Goal: Feedback & Contribution: Contribute content

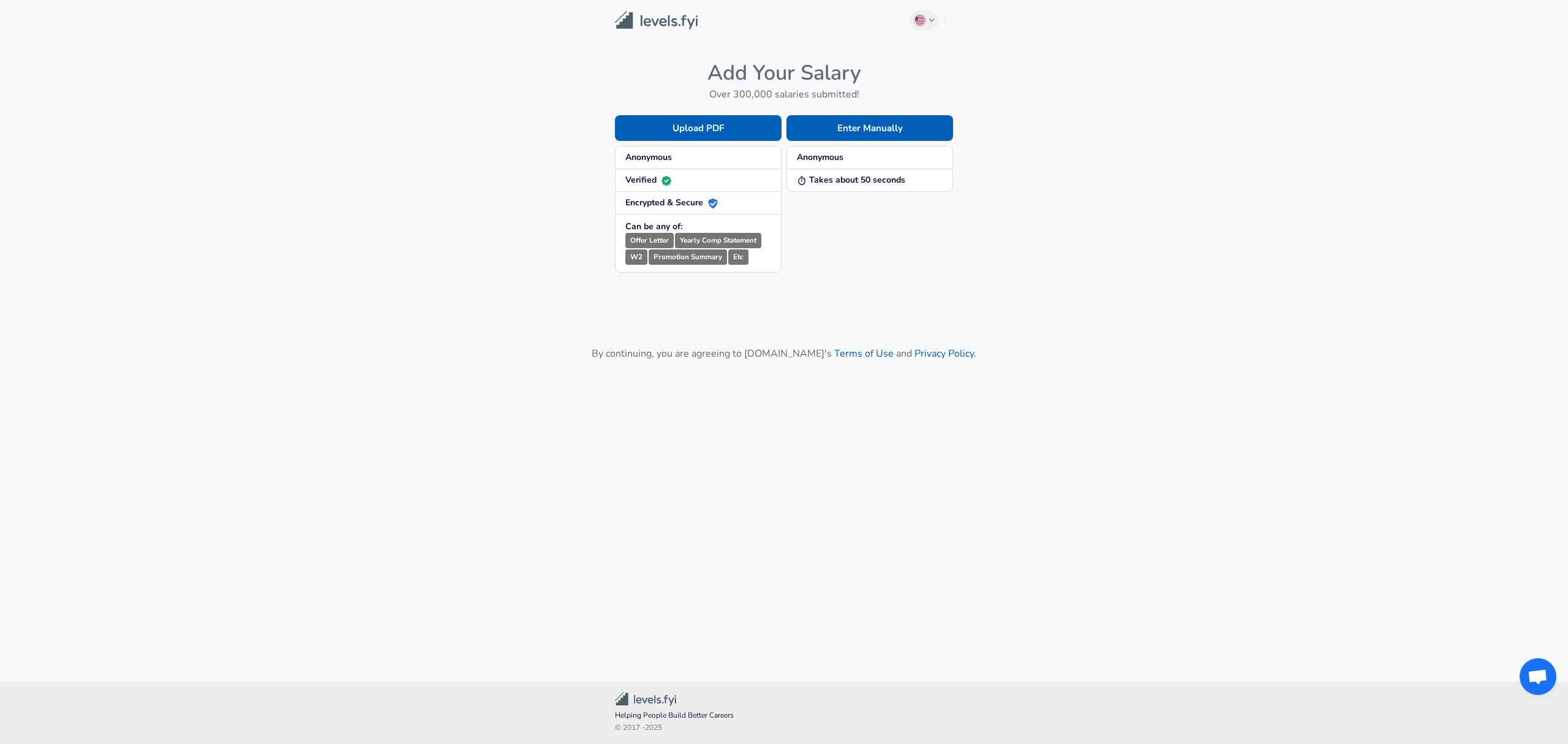
click at [685, 163] on span "Anonymous" at bounding box center [697, 157] width 145 height 12
click at [839, 128] on button "Enter Manually" at bounding box center [869, 128] width 167 height 26
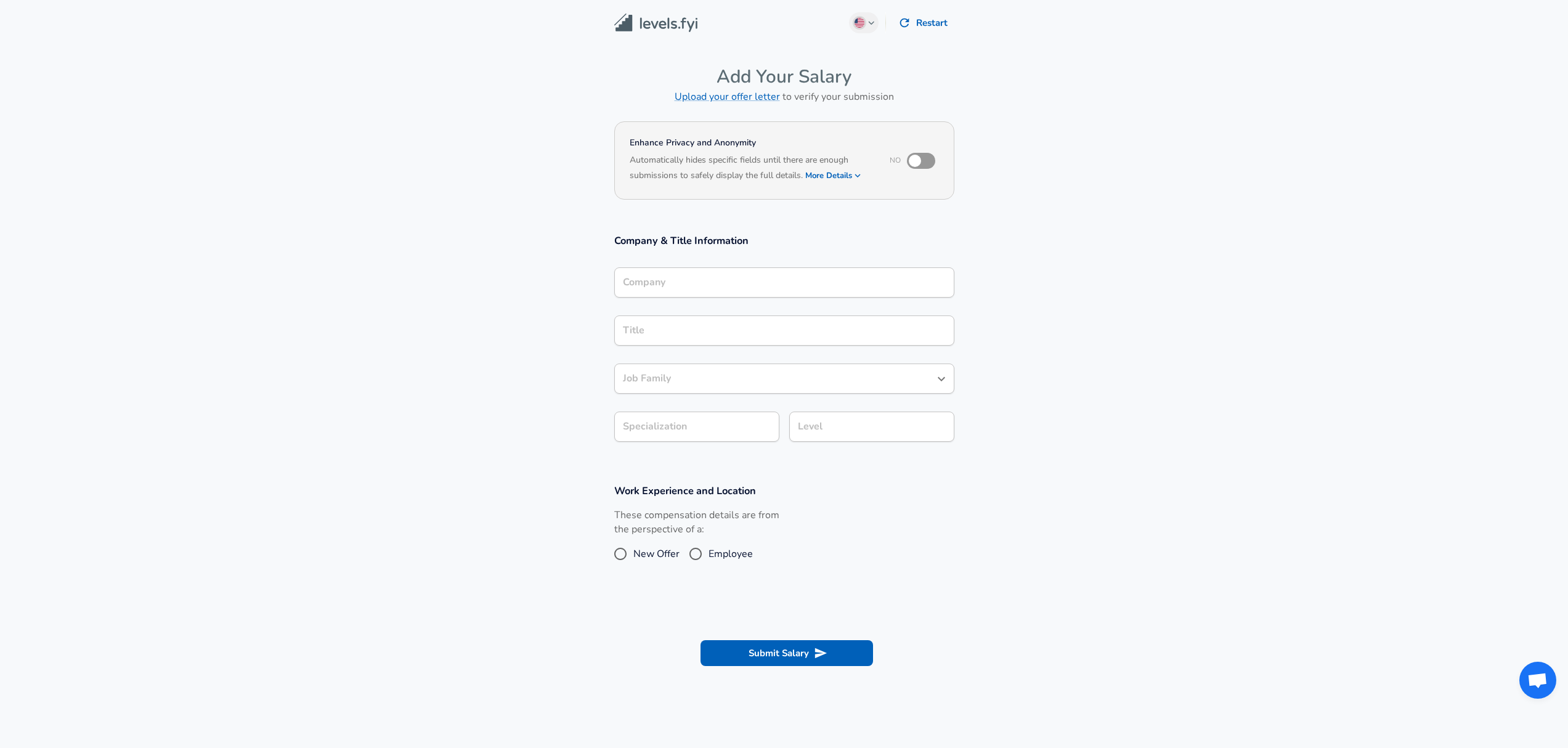
click at [663, 294] on div "Company" at bounding box center [784, 283] width 340 height 30
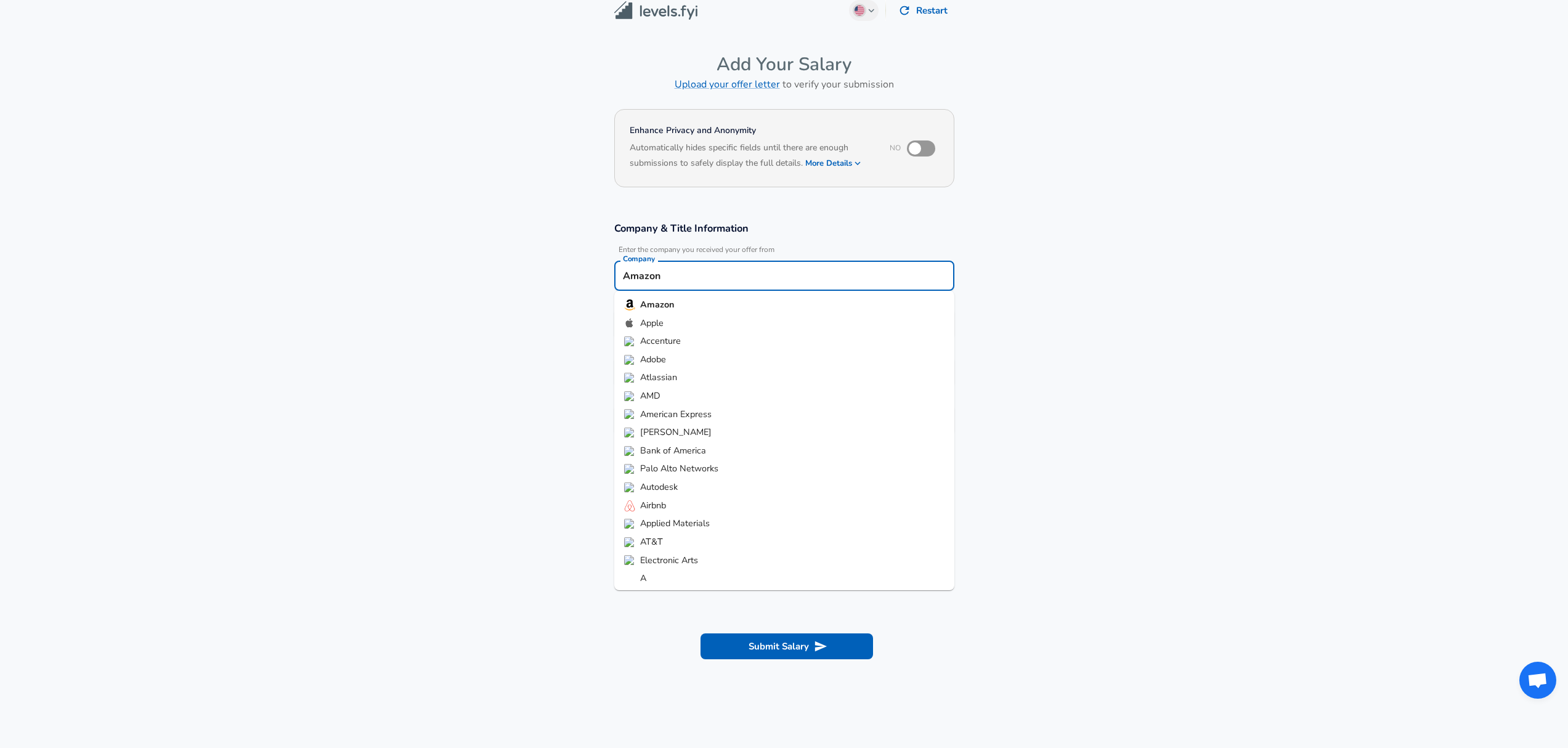
click at [682, 297] on li "Amazon" at bounding box center [784, 305] width 340 height 19
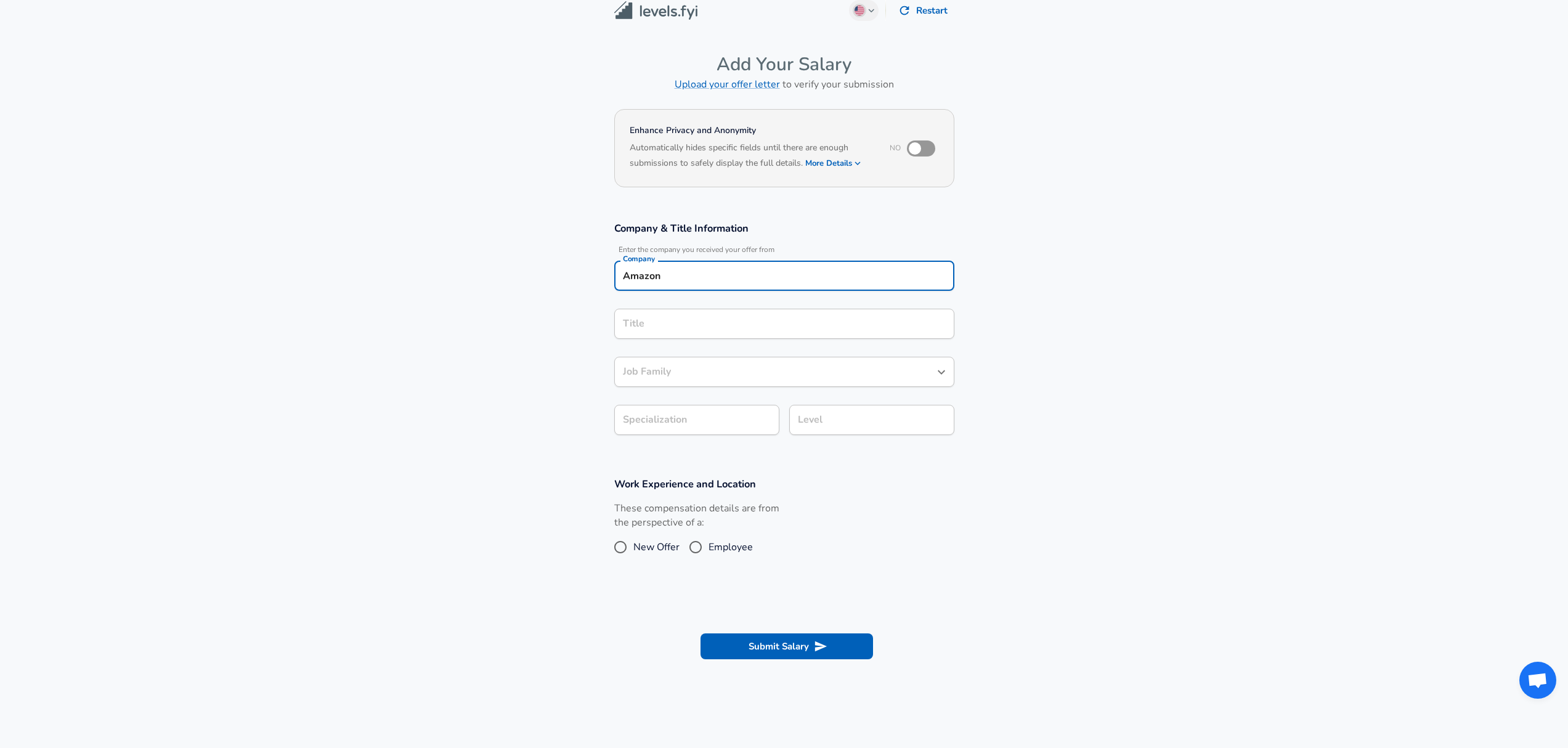
type input "Amazon"
click at [672, 318] on input "Title" at bounding box center [784, 323] width 329 height 19
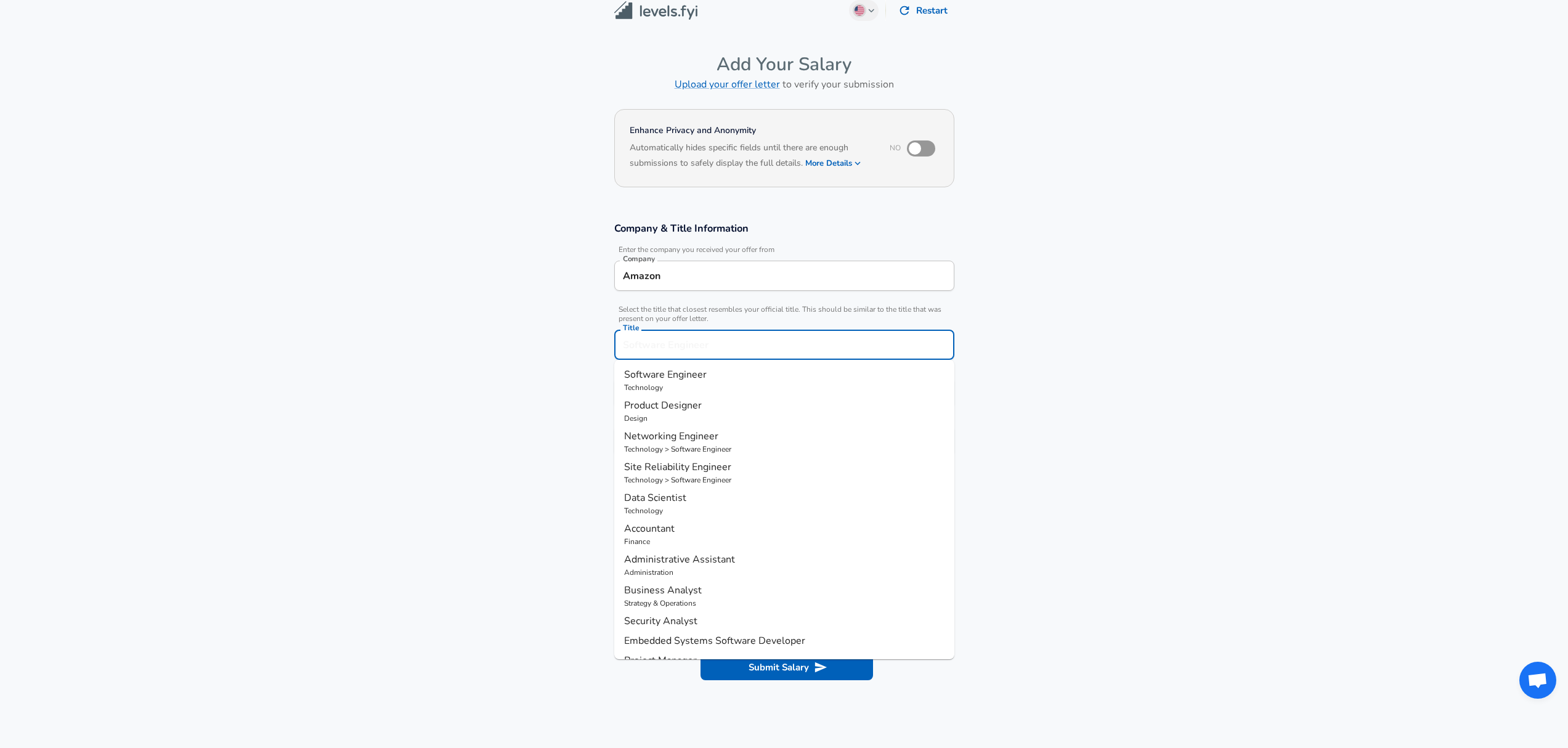
scroll to position [37, 0]
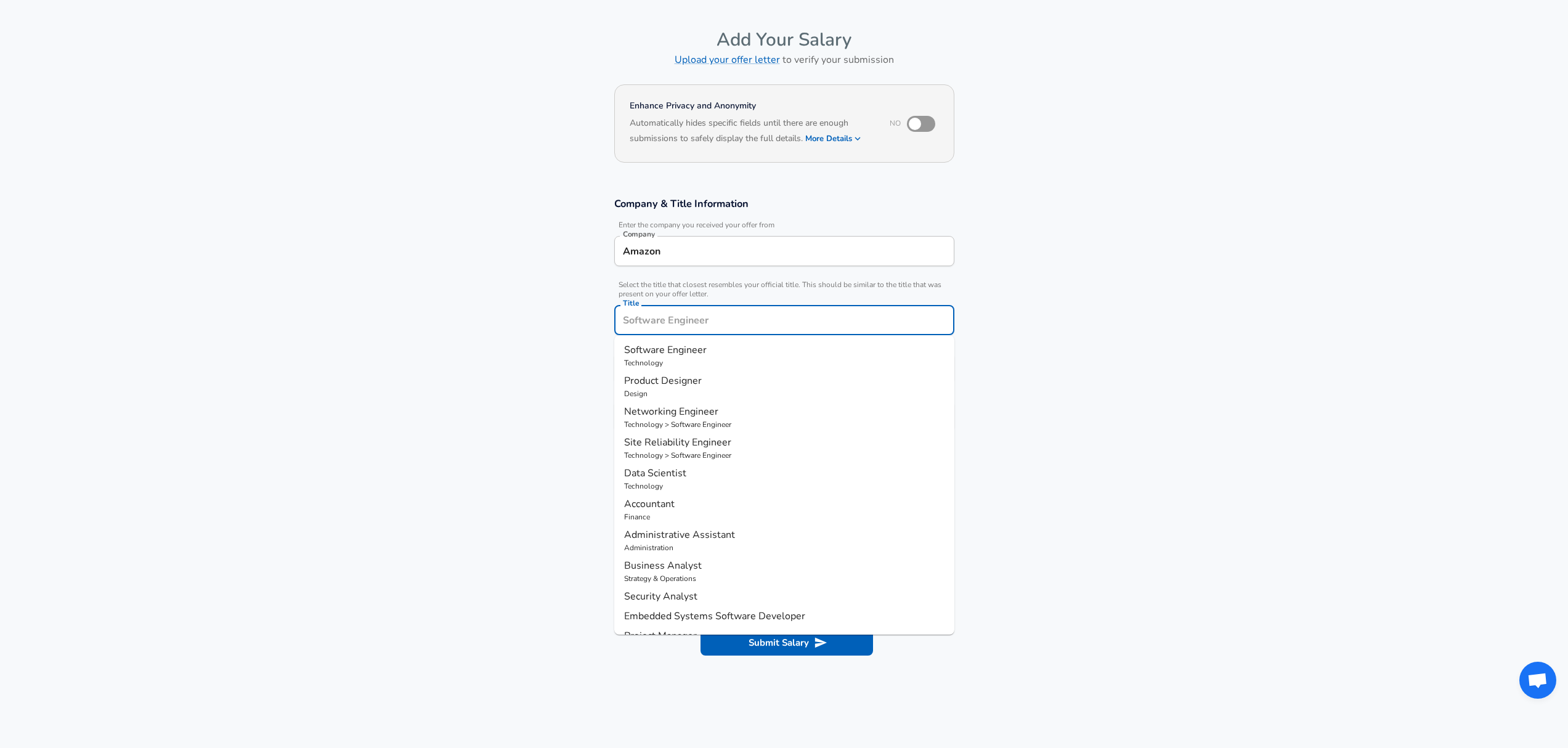
click at [678, 353] on span "Software Engineer" at bounding box center [665, 350] width 83 height 14
type input "Software Engineer"
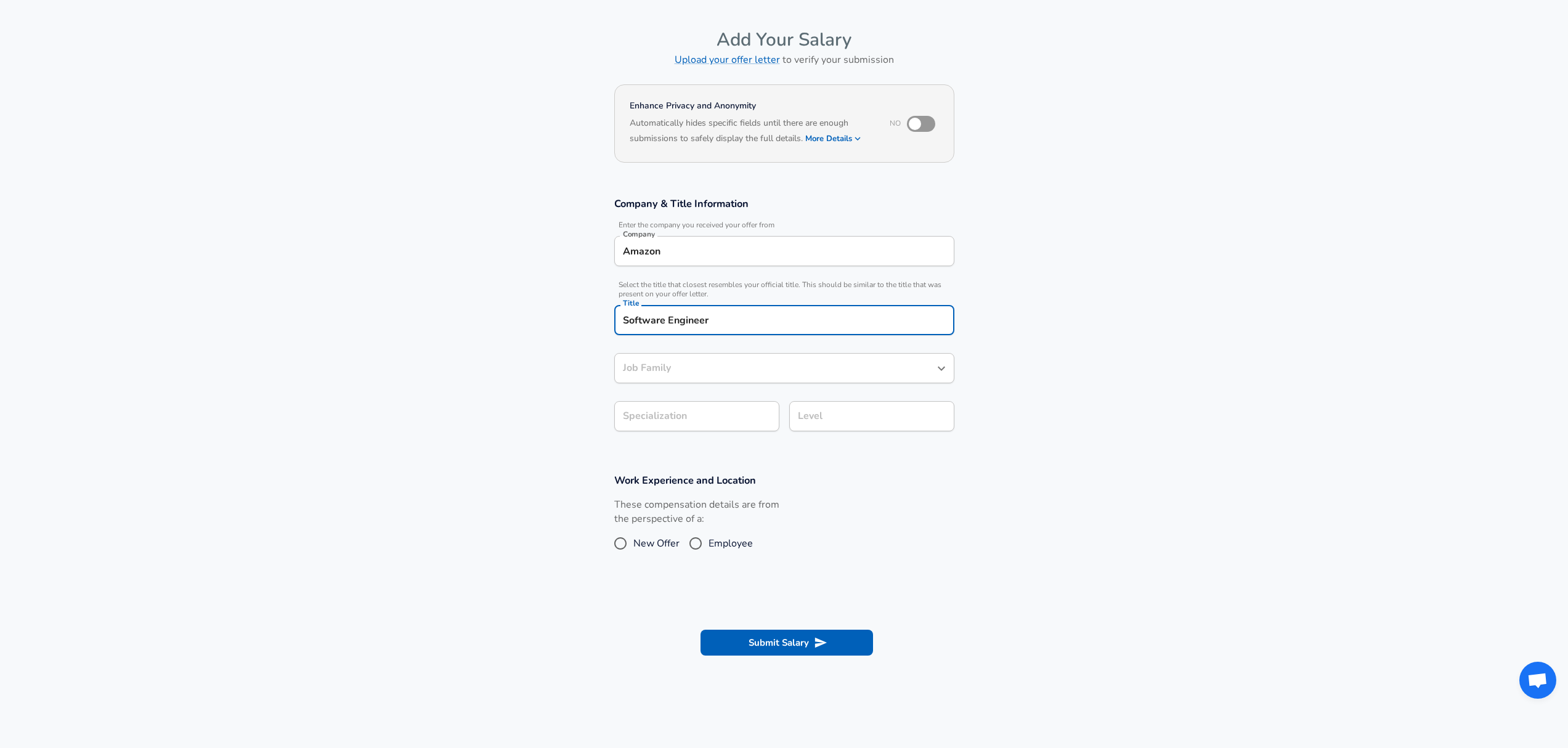
type input "Software Engineer"
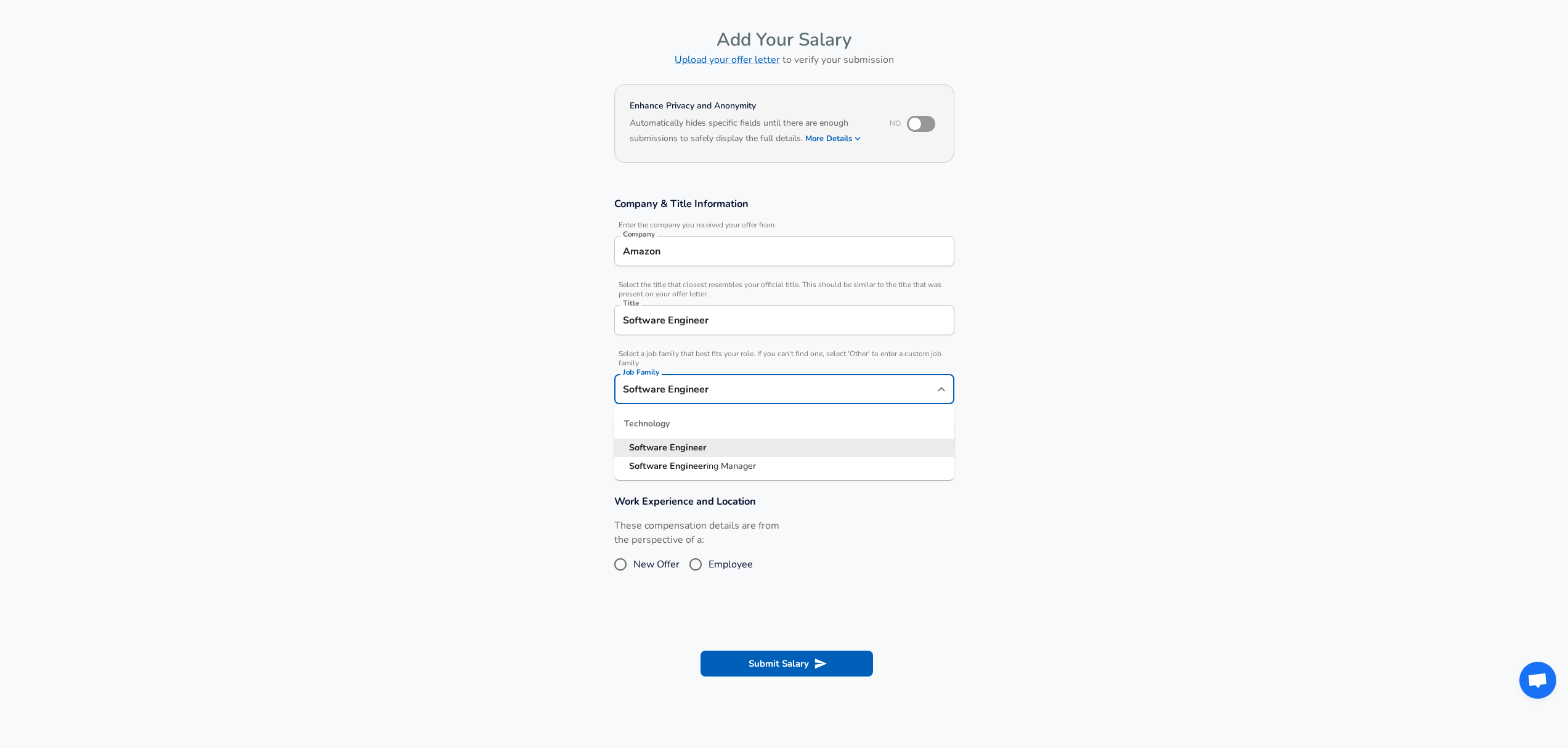
scroll to position [61, 0]
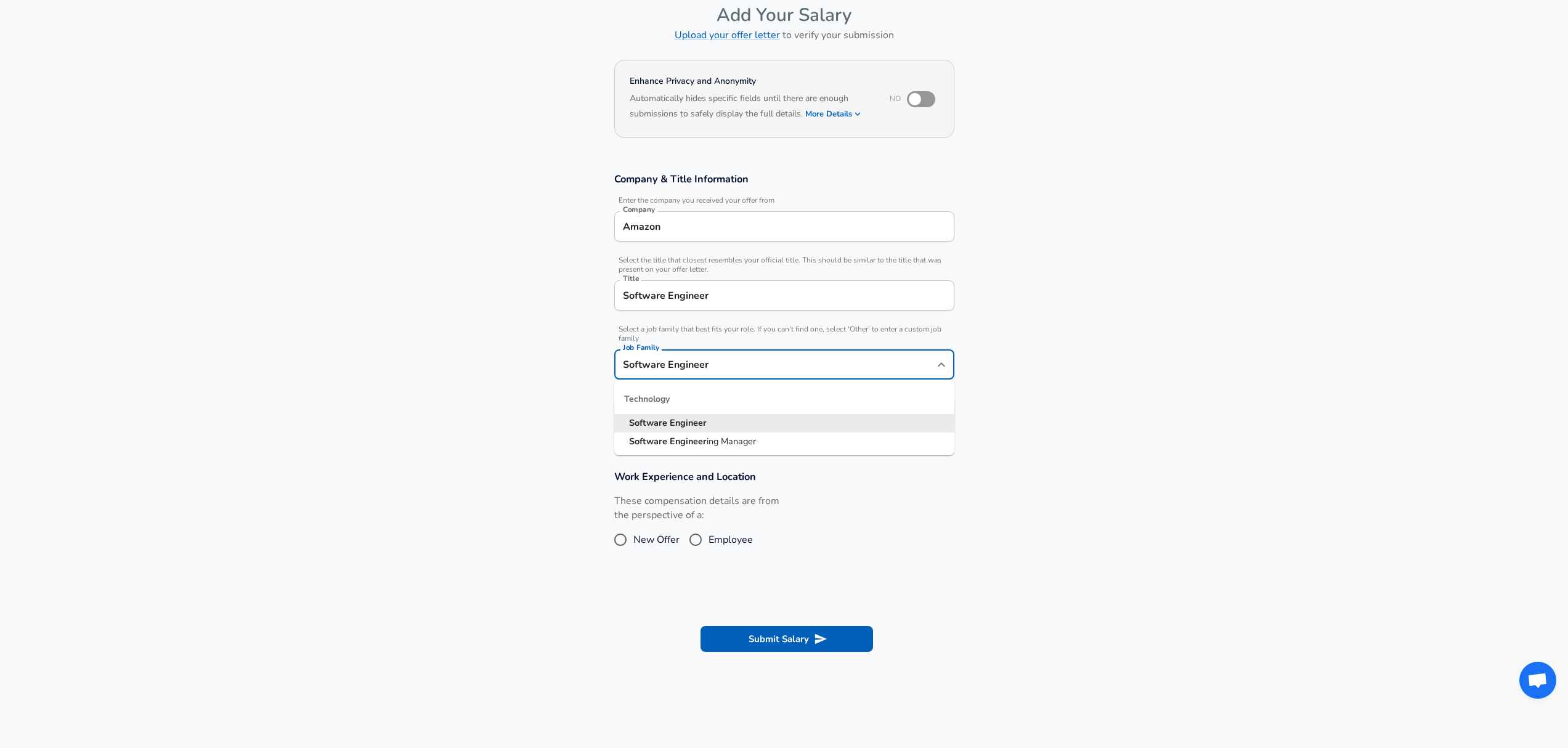
click at [696, 375] on div "Software Engineer Job Family" at bounding box center [784, 364] width 340 height 30
click at [716, 366] on input "Software Engineer" at bounding box center [774, 364] width 310 height 19
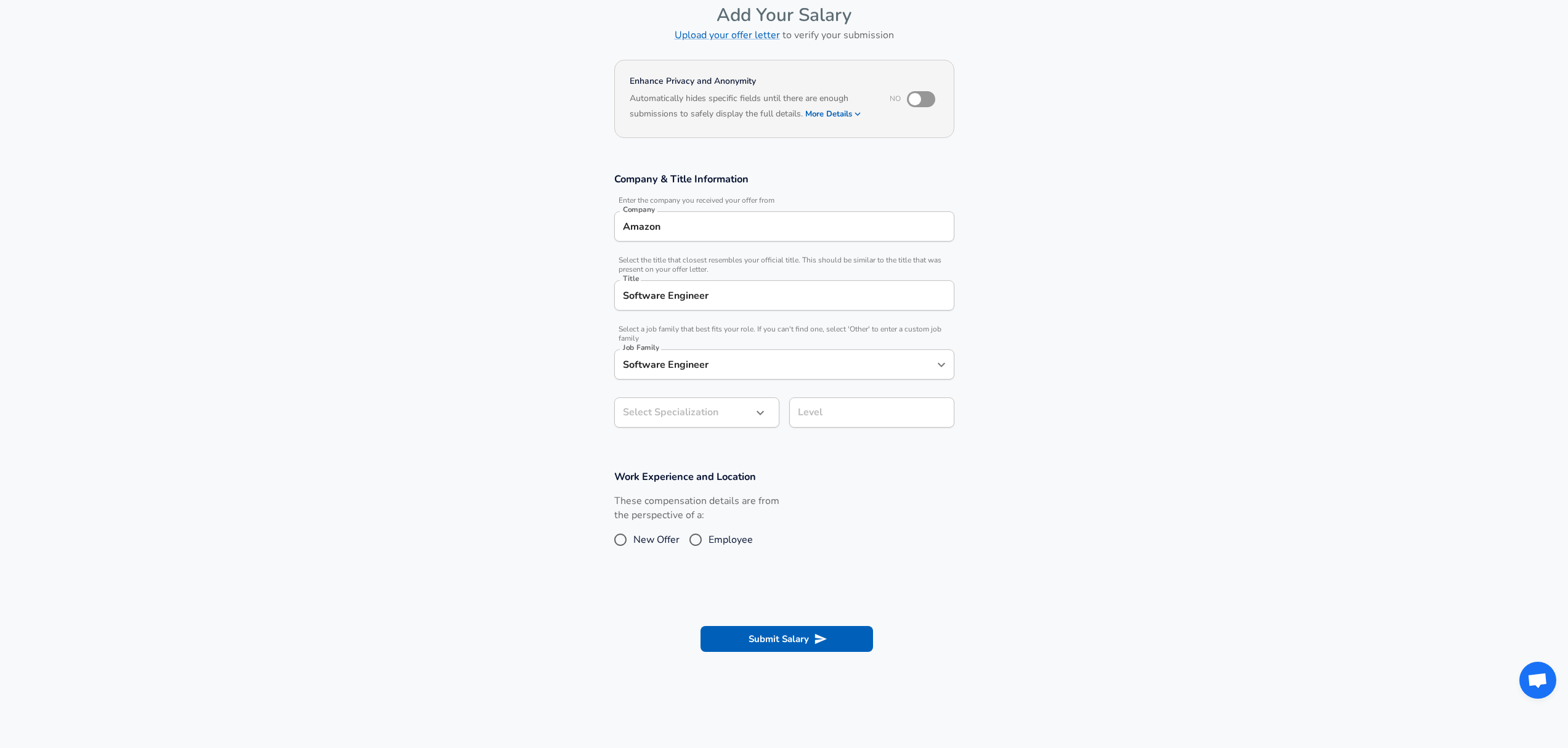
click at [1149, 453] on section "Company & Title Information Enter the company you received your offer from Comp…" at bounding box center [784, 306] width 1568 height 298
click at [754, 410] on icon "button" at bounding box center [760, 413] width 15 height 15
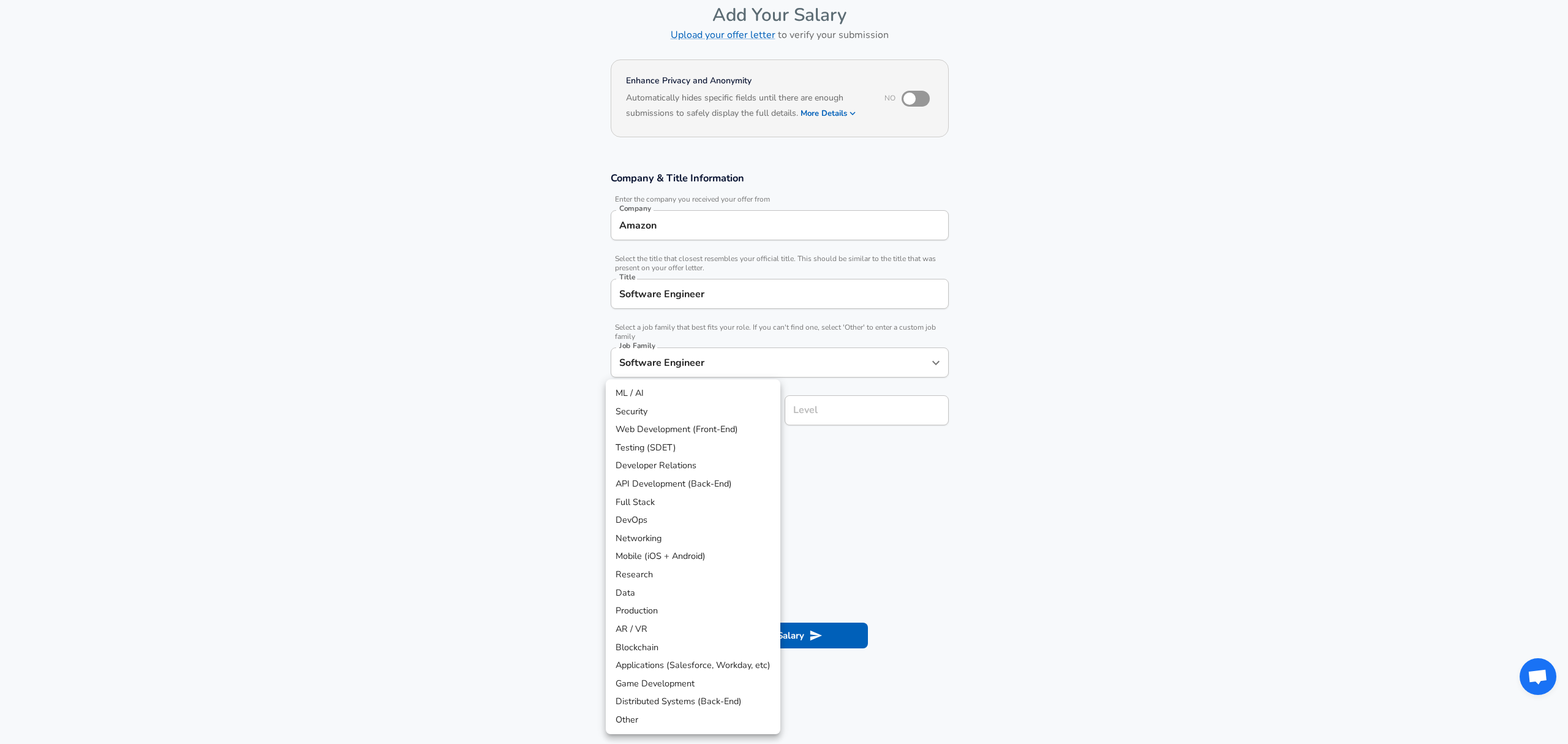
click at [698, 491] on li "API Development (Back-End)" at bounding box center [693, 484] width 175 height 18
type input "API Development (Back-End)"
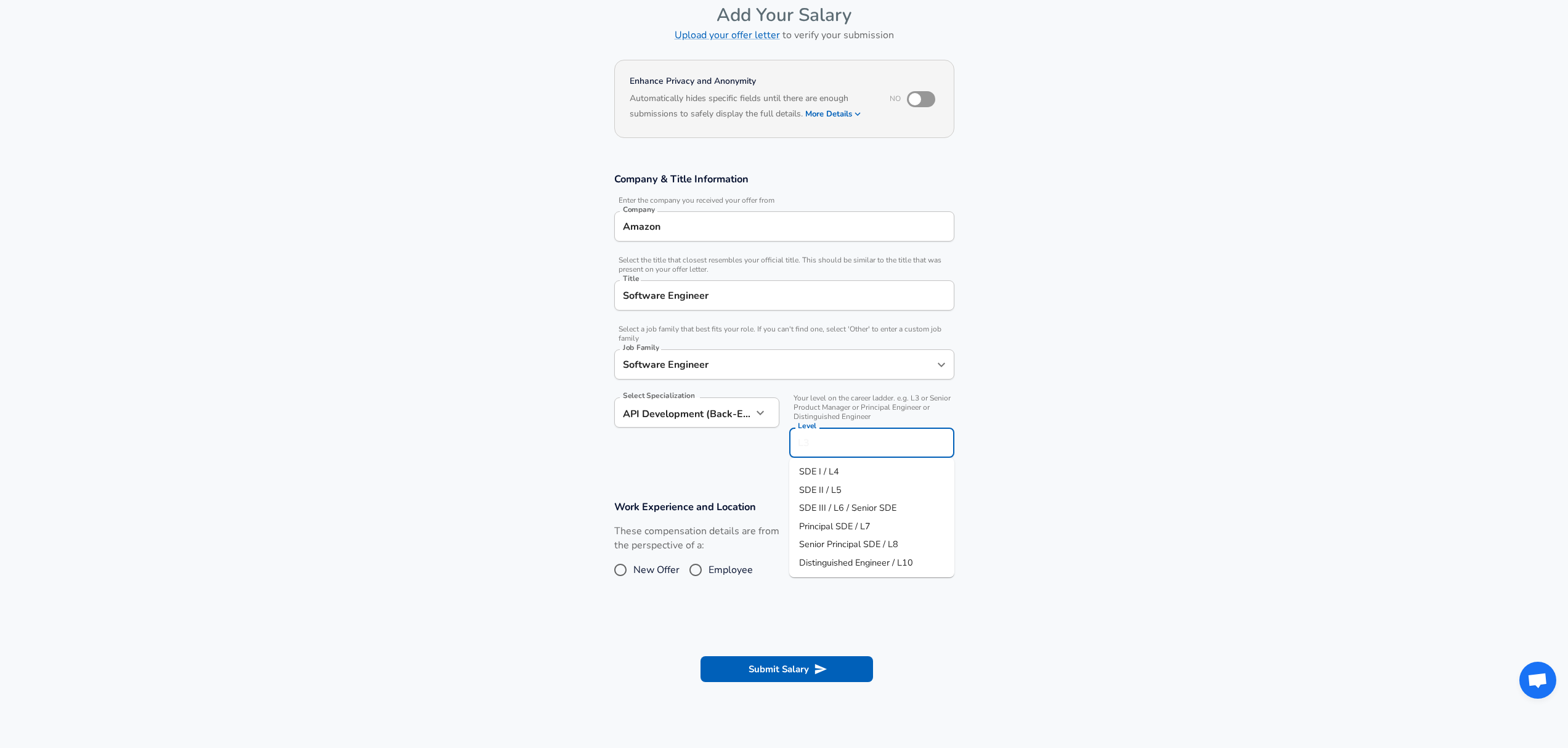
scroll to position [86, 0]
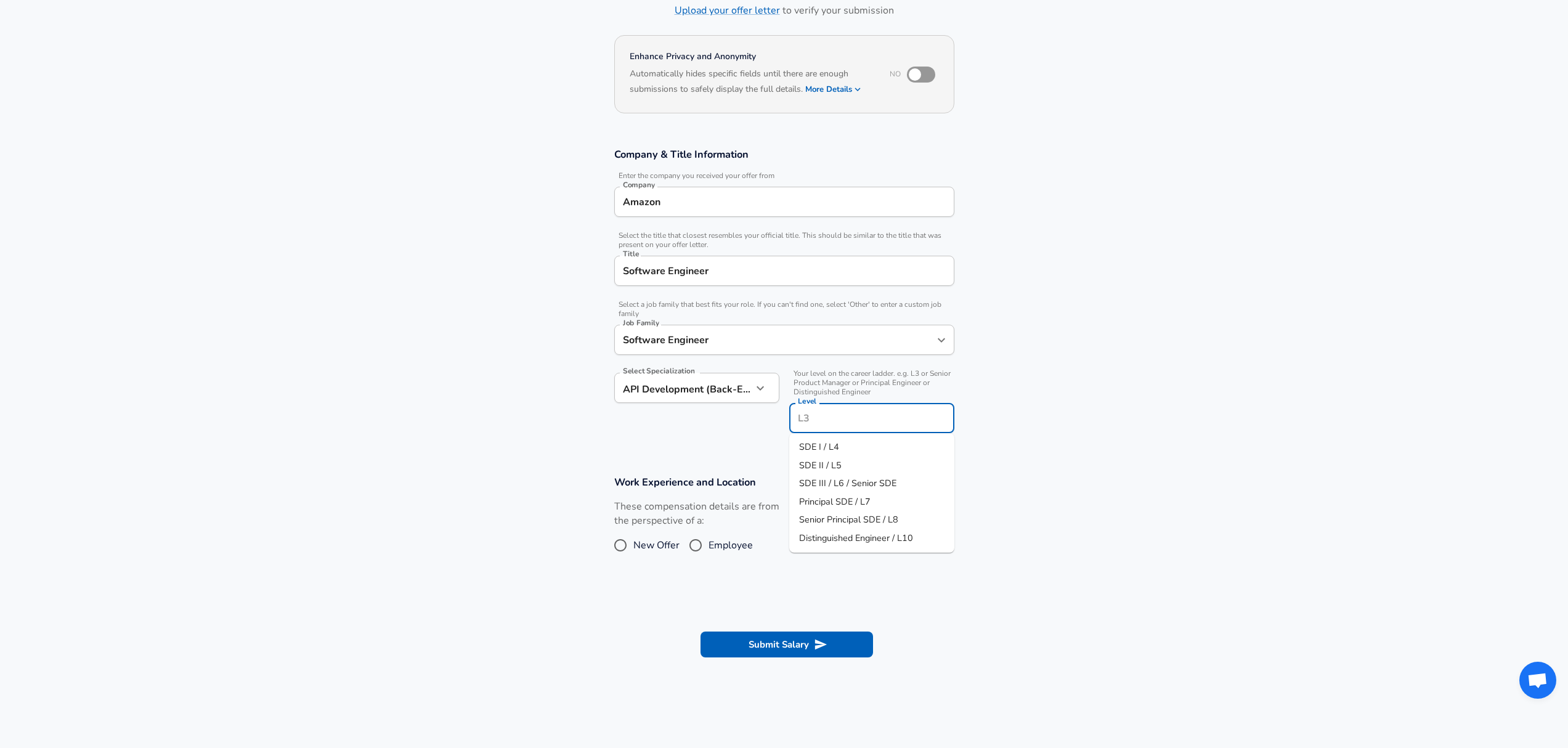
click at [836, 409] on input "Level" at bounding box center [872, 418] width 154 height 19
click at [817, 441] on span "SDE I / L4" at bounding box center [819, 446] width 40 height 12
type input "SDE I / L4"
click at [622, 544] on input "New Offer" at bounding box center [620, 545] width 26 height 20
radio input "true"
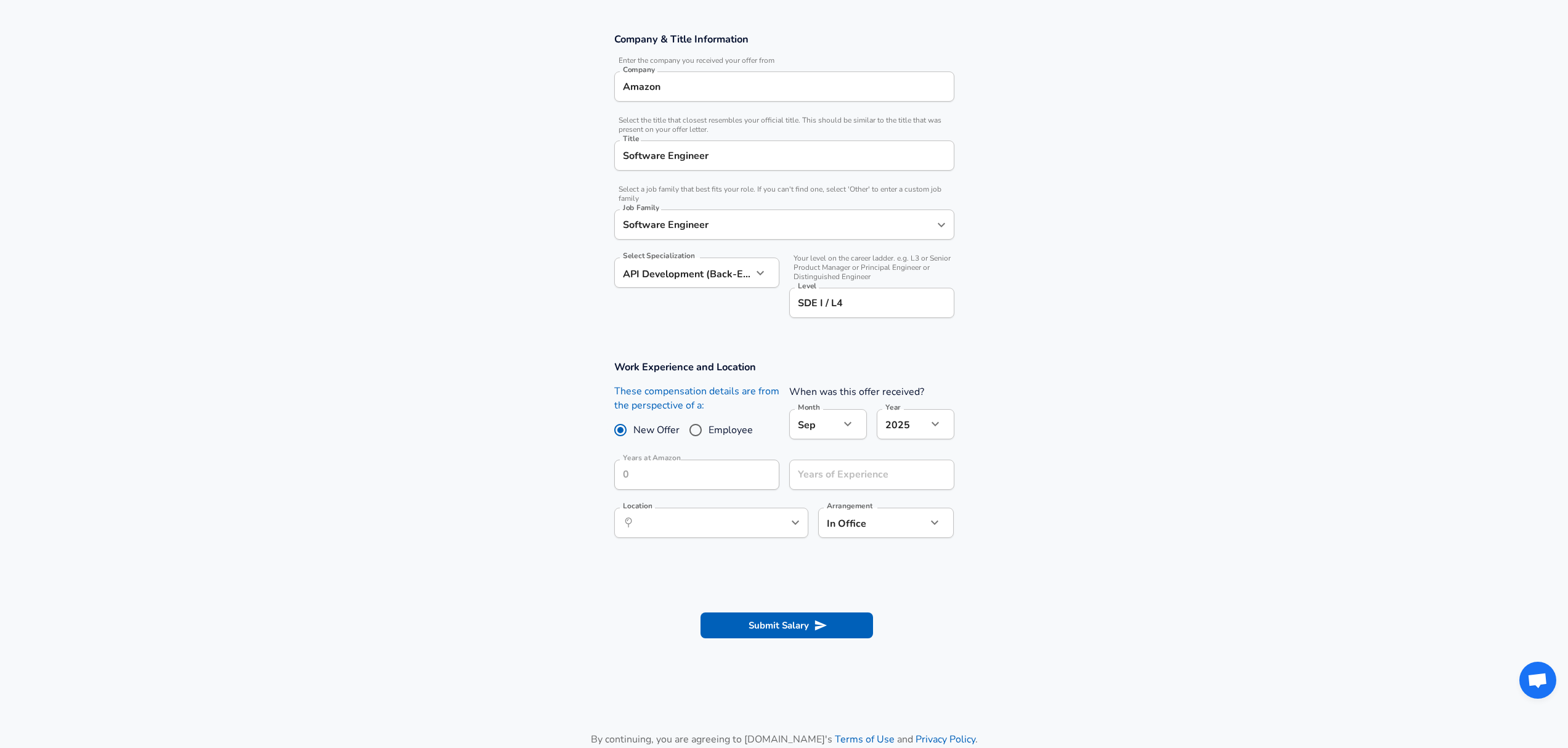
scroll to position [214, 0]
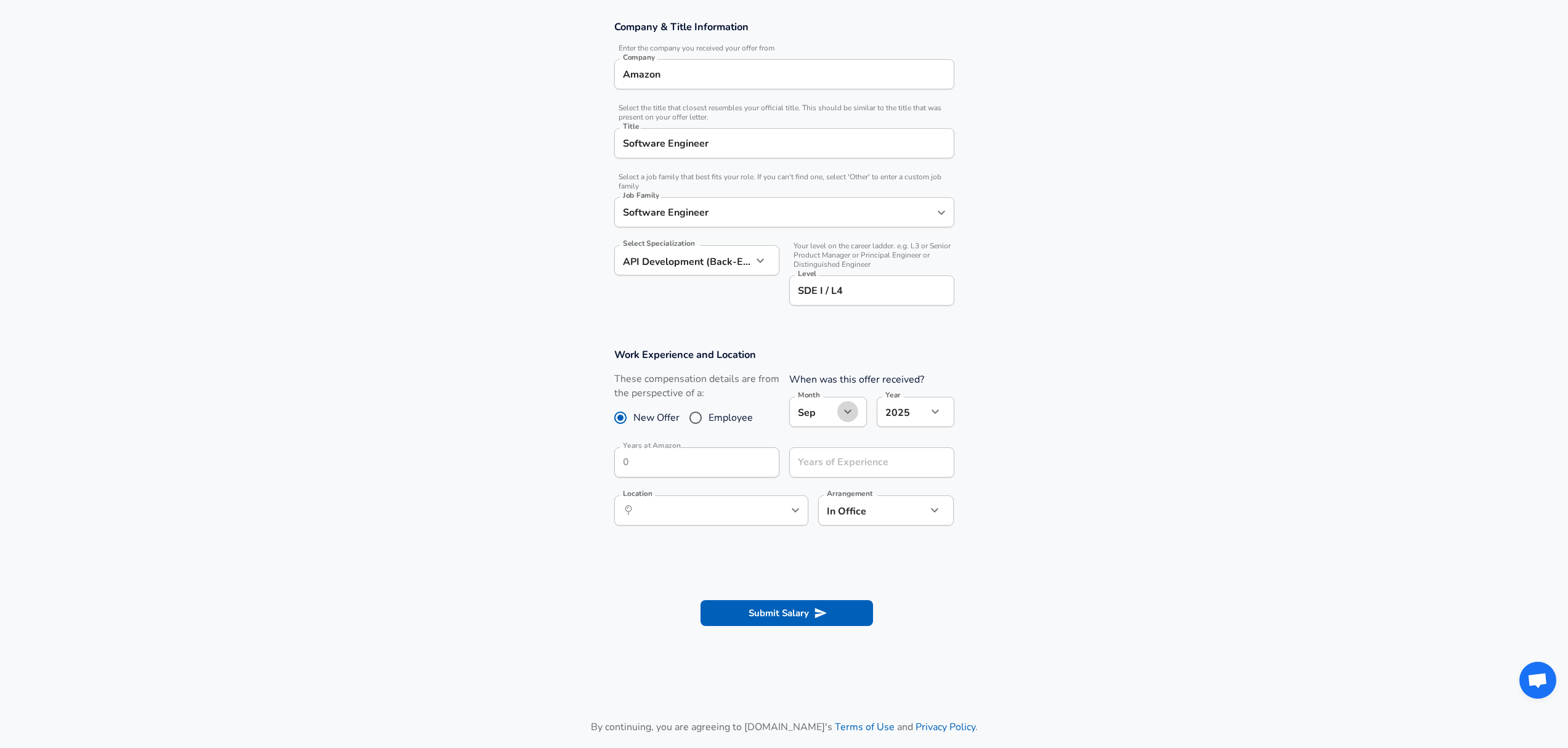
click at [849, 419] on button "button" at bounding box center [847, 411] width 21 height 21
drag, startPoint x: 825, startPoint y: 491, endPoint x: 830, endPoint y: 485, distance: 7.8
click at [824, 492] on li "Apr" at bounding box center [828, 496] width 78 height 19
click at [916, 415] on body "English ([GEOGRAPHIC_DATA]) Change Restart Add Your Salary Upload your offer le…" at bounding box center [789, 160] width 1577 height 748
click at [916, 440] on li "2025" at bounding box center [915, 441] width 78 height 19
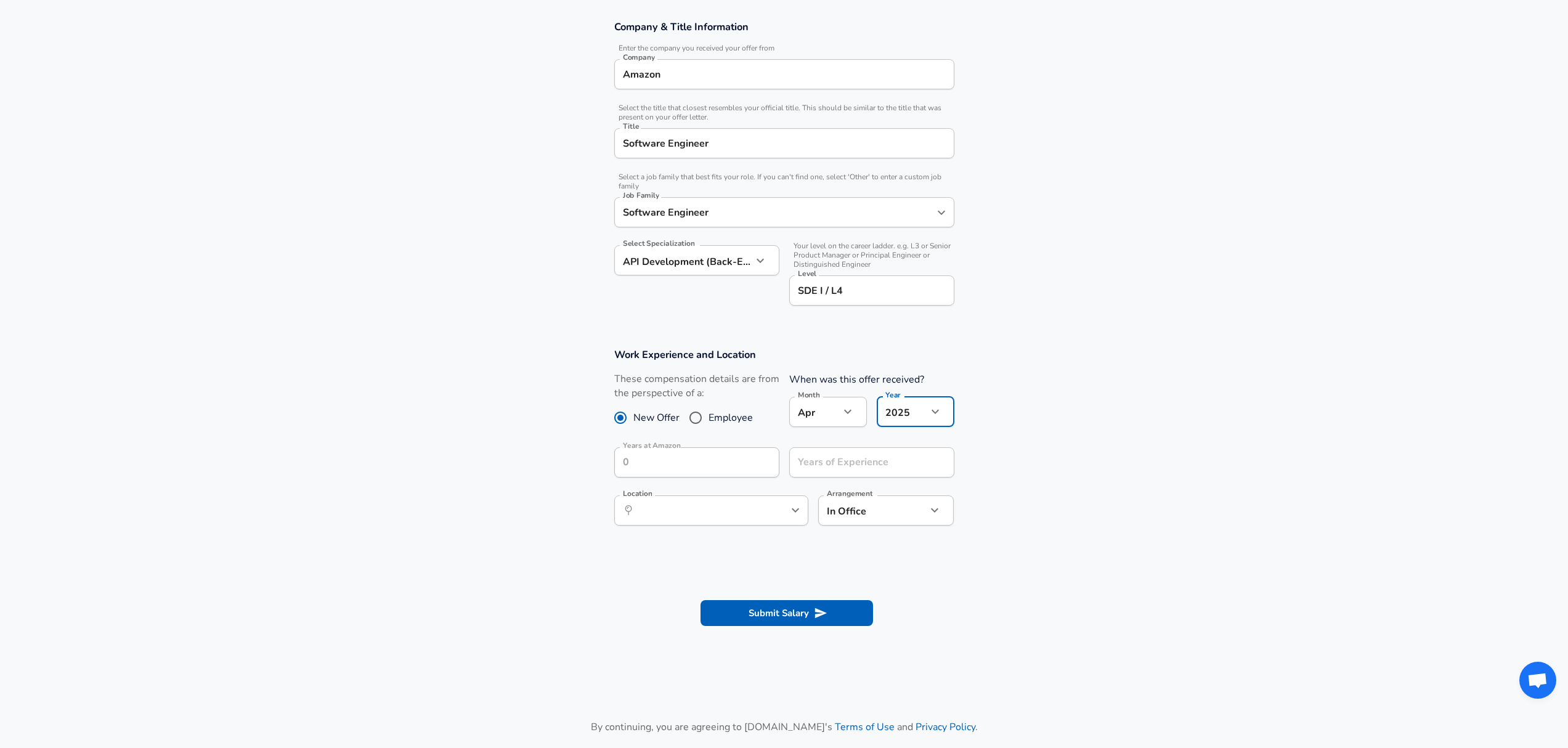
click at [851, 413] on icon "button" at bounding box center [847, 411] width 15 height 15
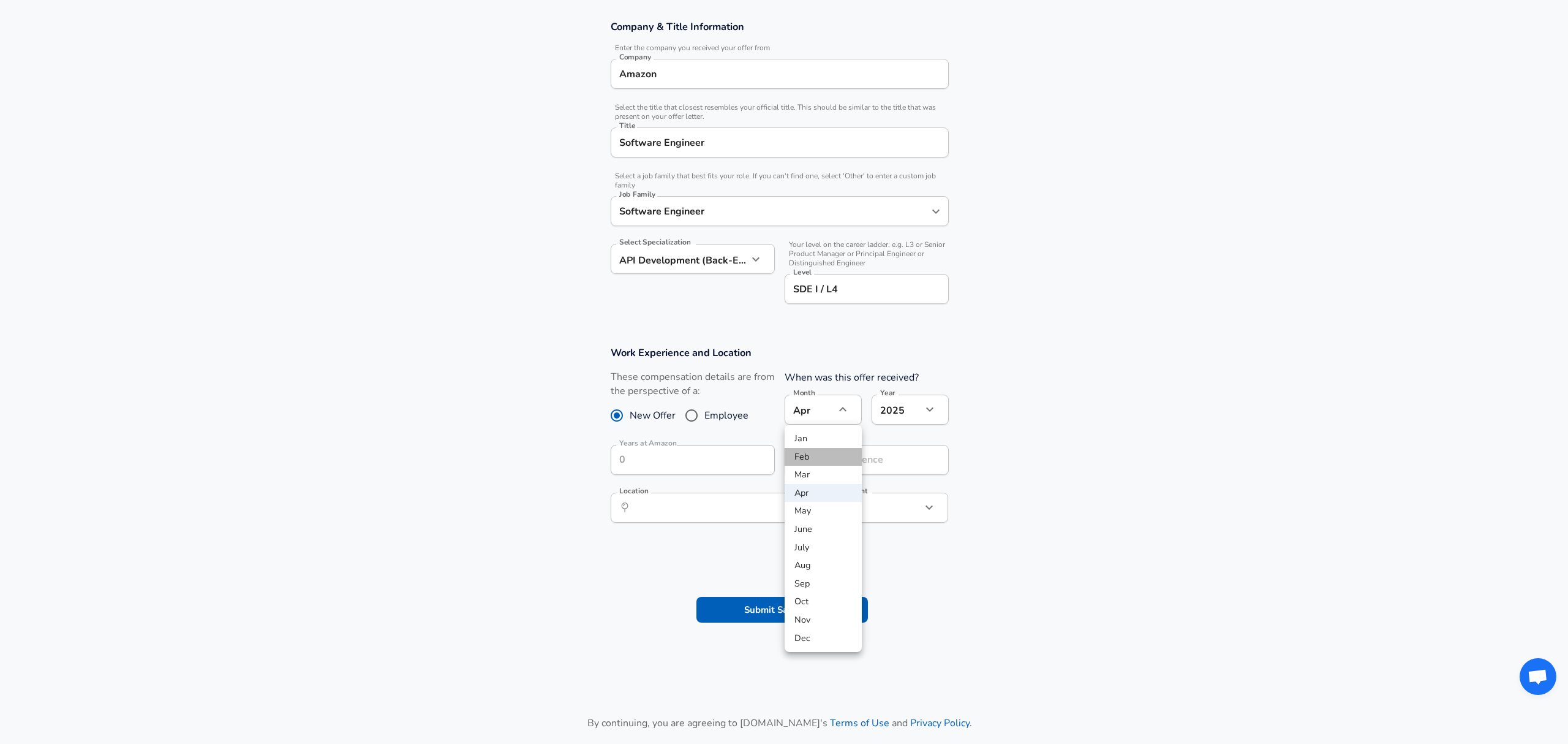
click at [840, 456] on li "Feb" at bounding box center [823, 457] width 77 height 18
type input "2"
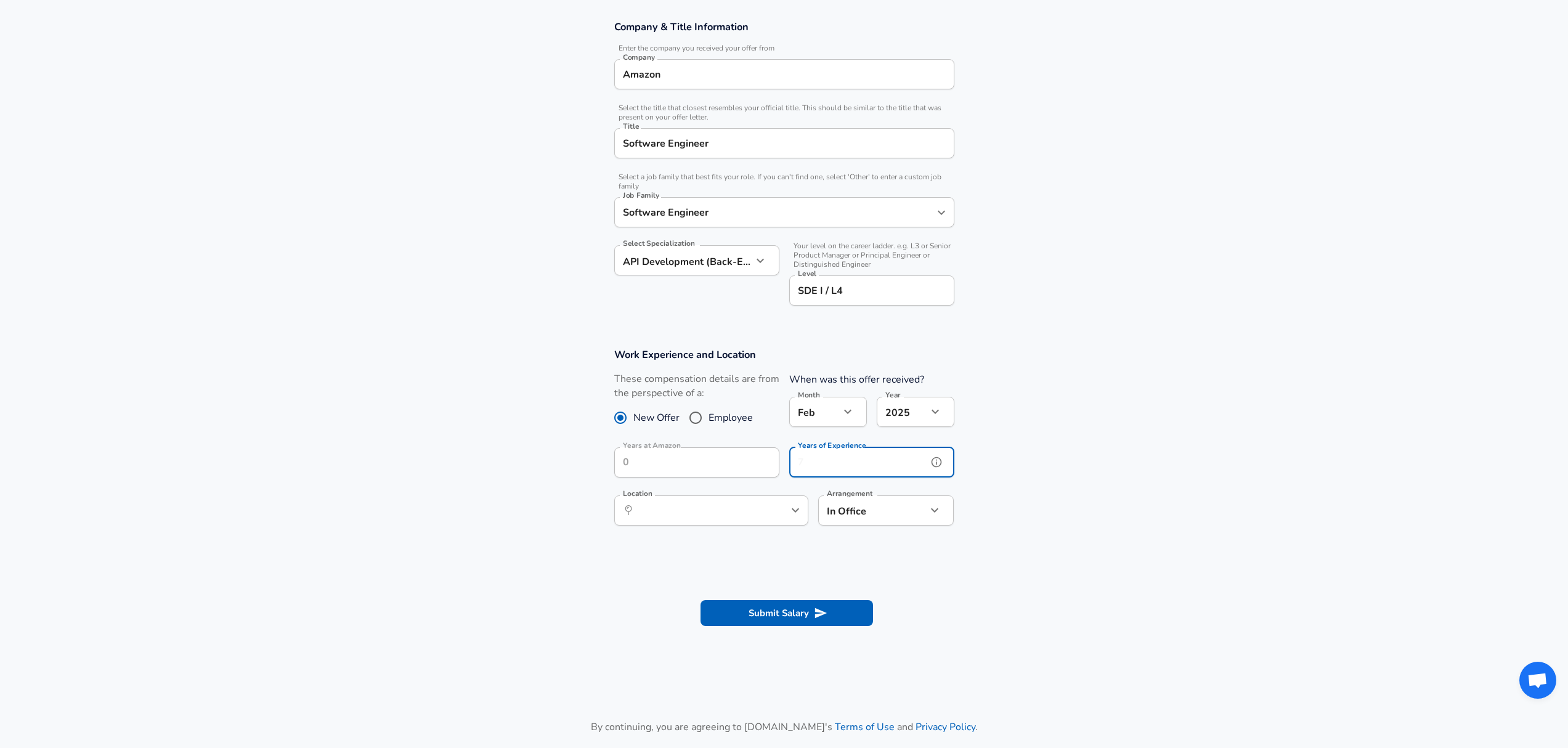
click at [821, 458] on input "Years of Experience" at bounding box center [858, 463] width 138 height 30
type input "0"
click at [1061, 460] on section "Work Experience and Location These compensation details are from the perspectiv…" at bounding box center [784, 443] width 1568 height 219
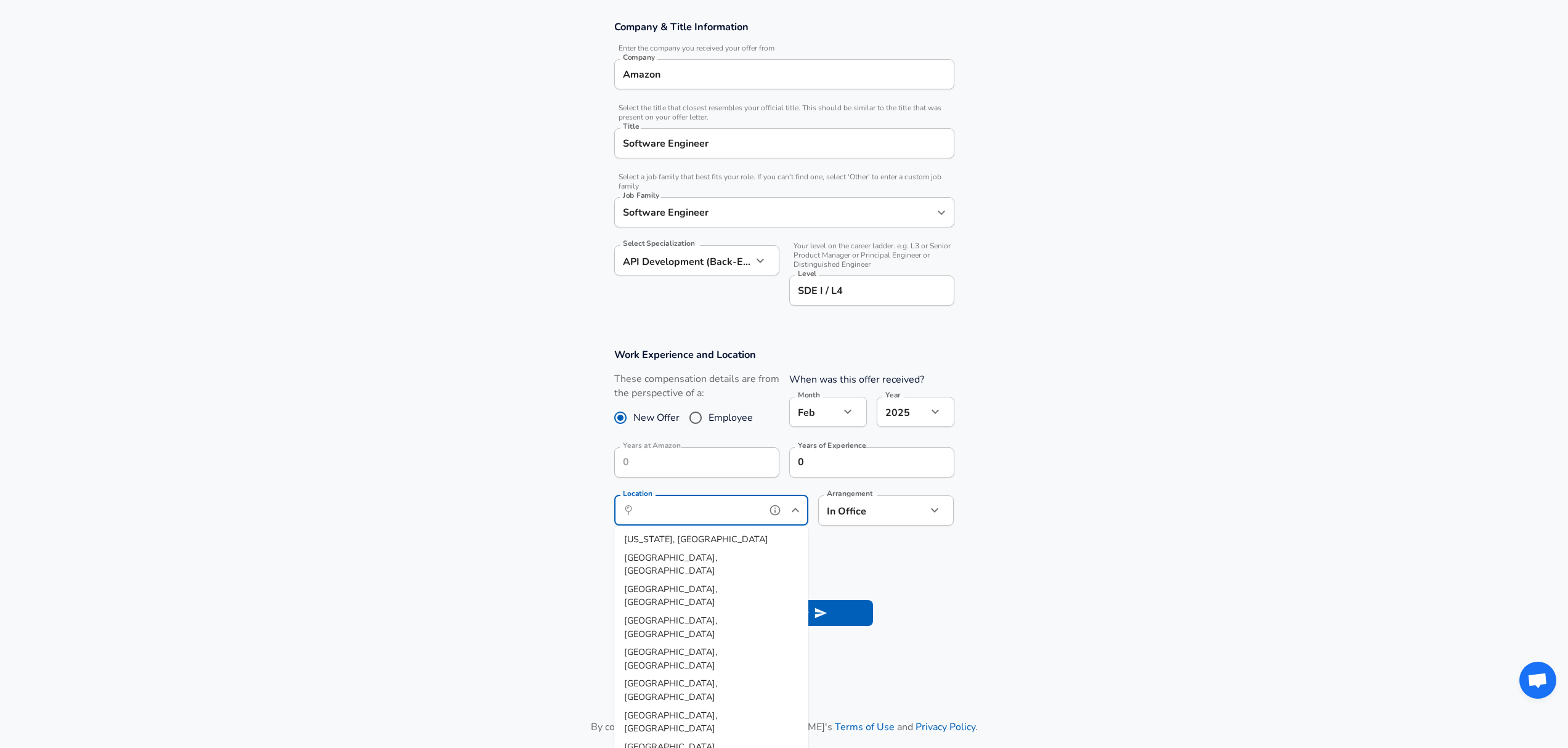
click at [716, 502] on input "Location" at bounding box center [697, 510] width 126 height 19
type input "[GEOGRAPHIC_DATA], [GEOGRAPHIC_DATA]"
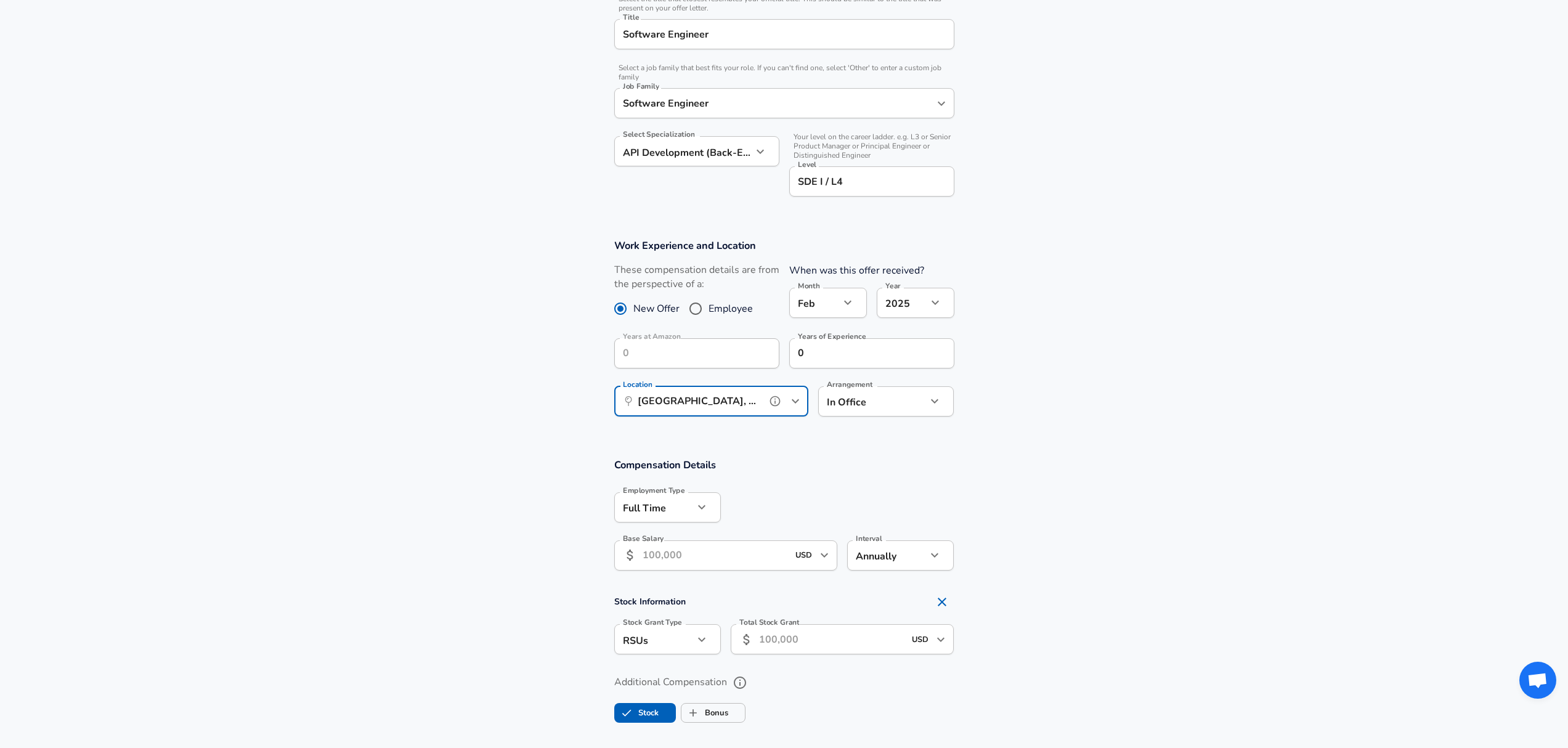
scroll to position [466, 0]
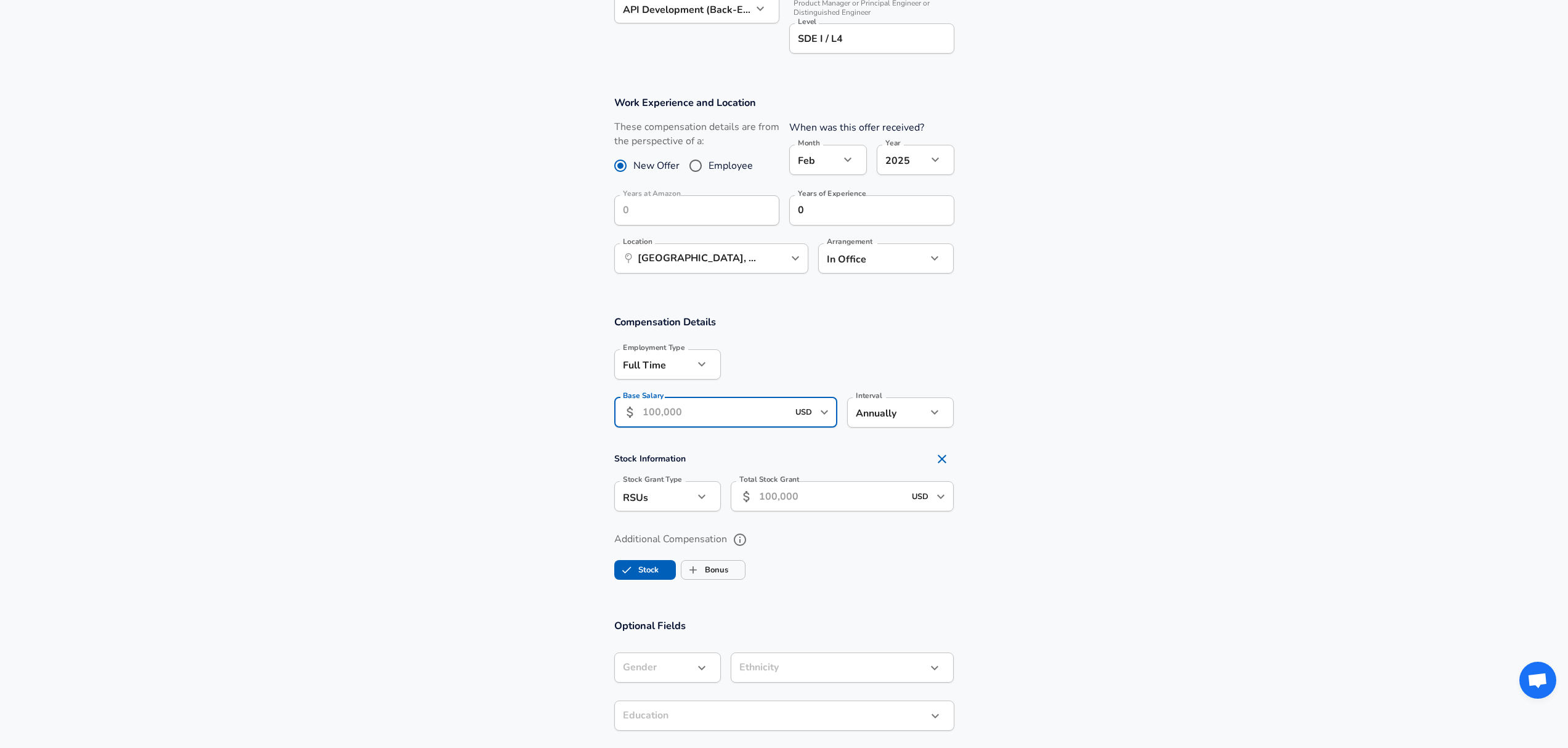
click at [732, 419] on input "Base Salary" at bounding box center [715, 413] width 146 height 30
type input "9,138"
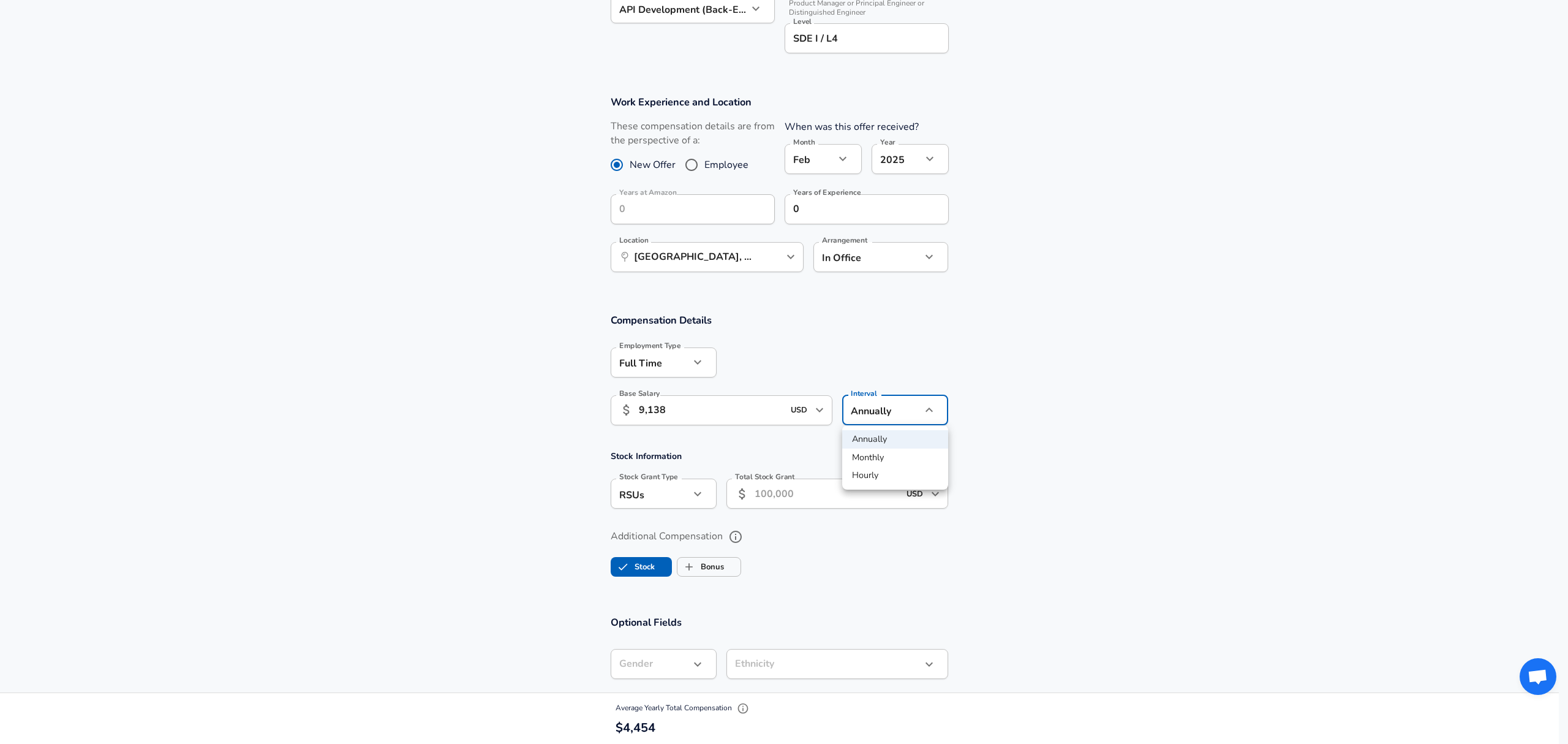
click at [882, 456] on li "Monthly" at bounding box center [895, 458] width 106 height 18
type input "monthly"
click at [1022, 434] on section "Compensation Details Employment Type [DEMOGRAPHIC_DATA] full_time Employment Ty…" at bounding box center [779, 451] width 1559 height 302
click at [812, 498] on input "Total Stock Grant" at bounding box center [827, 493] width 145 height 30
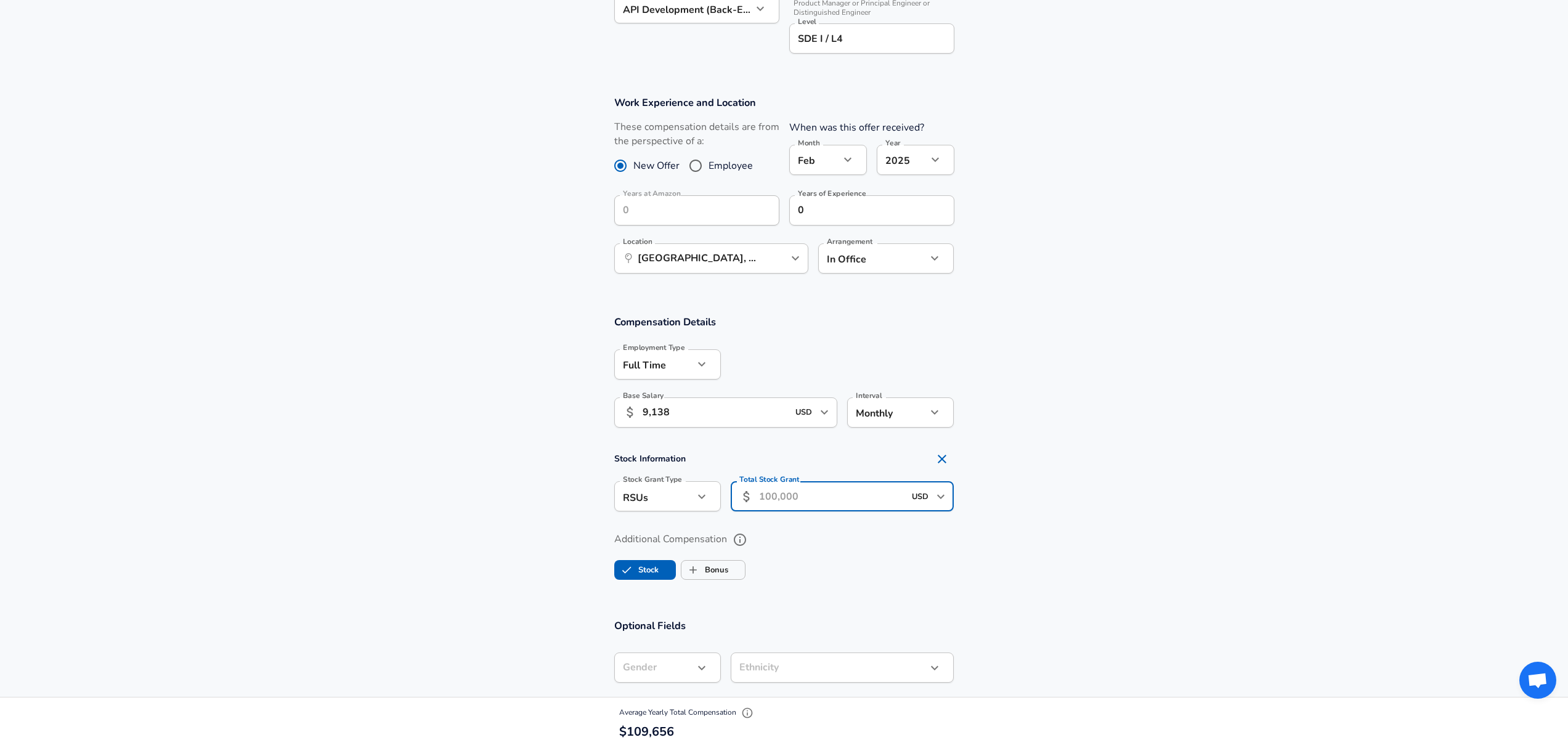
type input "0"
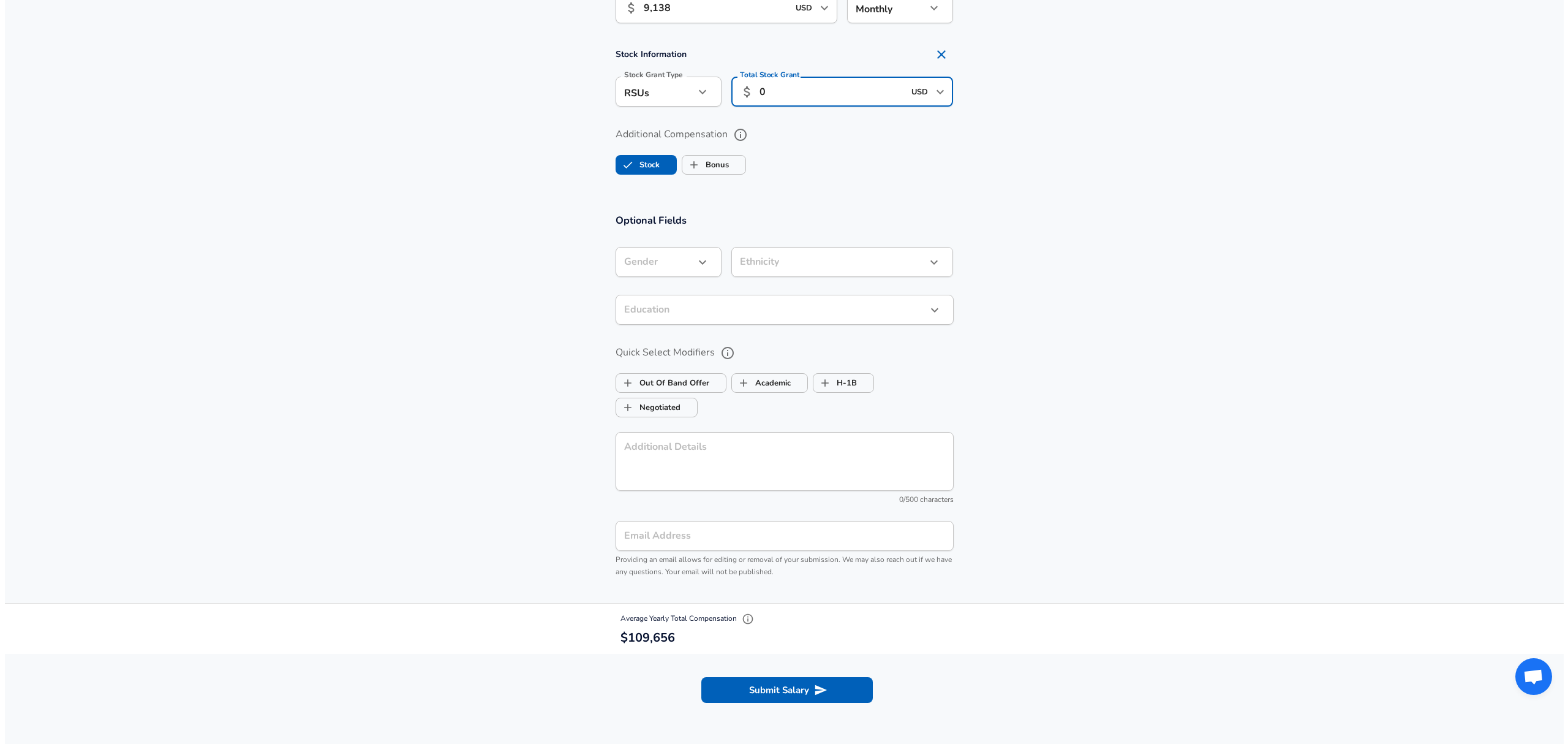
scroll to position [886, 0]
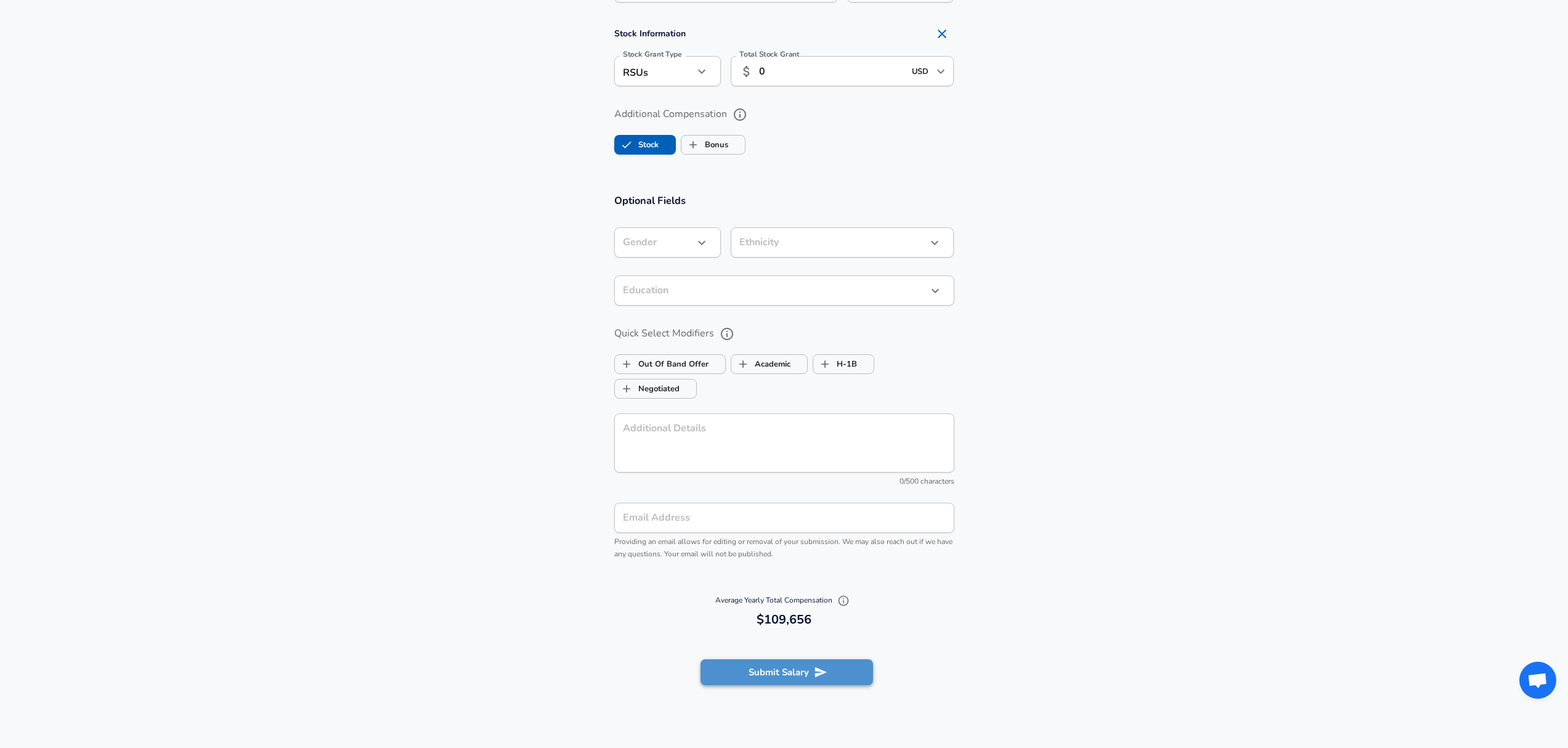
click at [789, 661] on button "Submit Salary" at bounding box center [786, 672] width 173 height 26
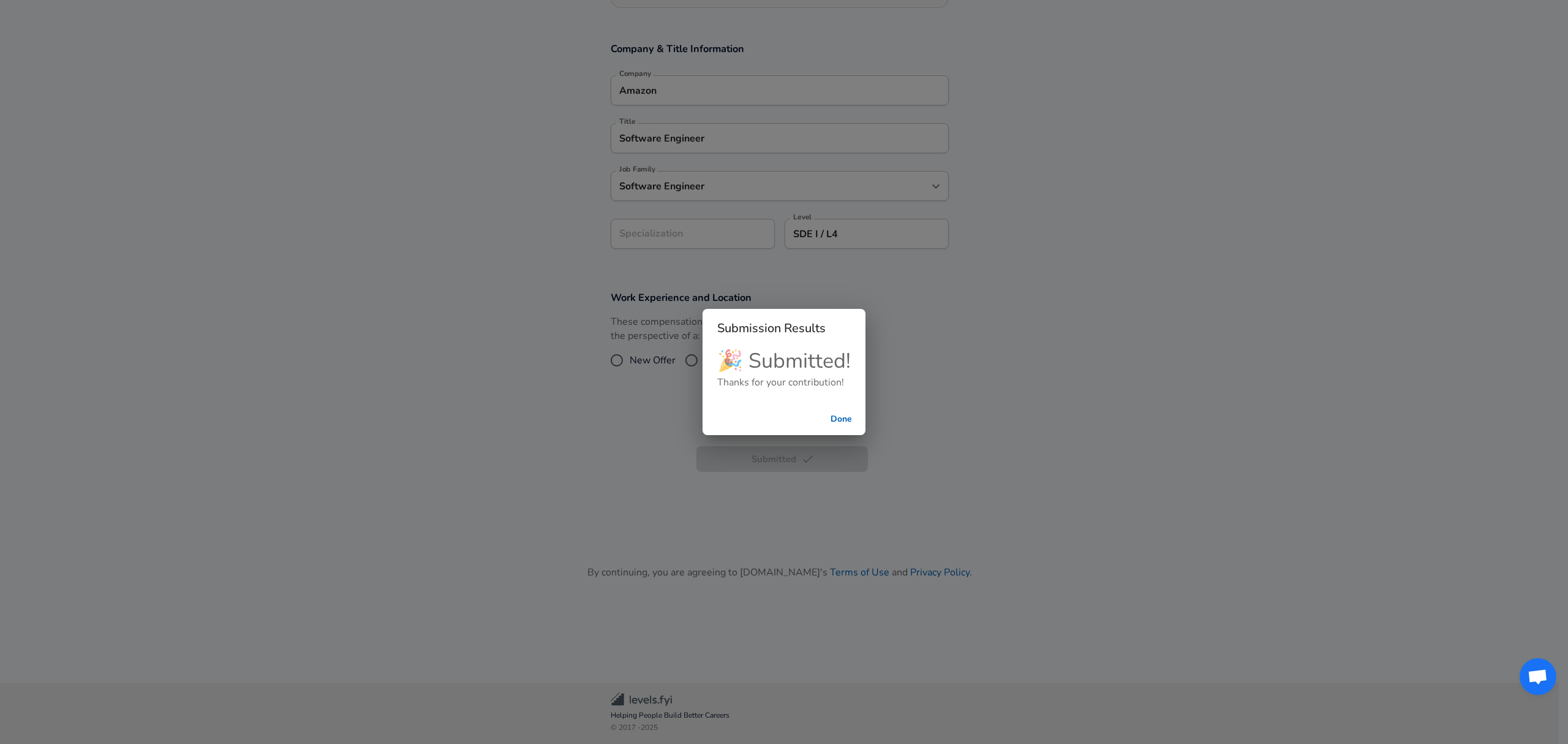
scroll to position [190, 0]
